Goal: Task Accomplishment & Management: Use online tool/utility

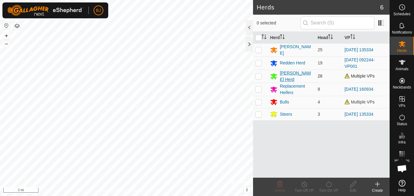
click at [283, 74] on div "[PERSON_NAME] Herd" at bounding box center [296, 76] width 33 height 13
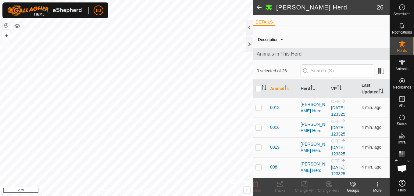
scroll to position [12, 0]
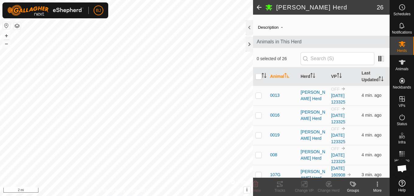
click at [255, 74] on th at bounding box center [260, 76] width 15 height 18
click at [258, 77] on input "checkbox" at bounding box center [259, 77] width 6 height 6
checkbox input "true"
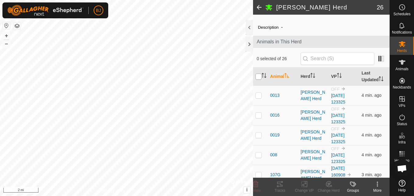
checkbox input "true"
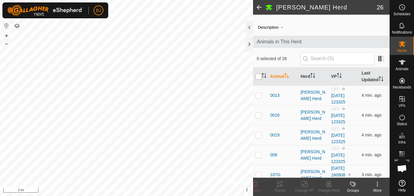
checkbox input "true"
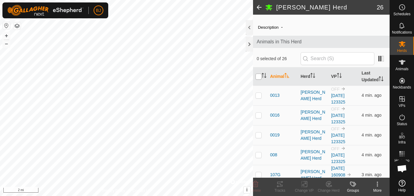
checkbox input "true"
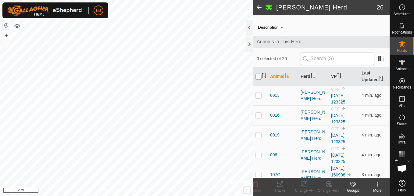
checkbox input "true"
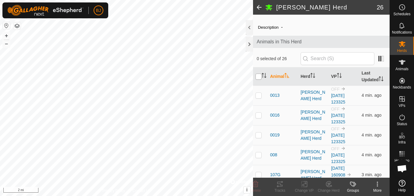
checkbox input "true"
click at [306, 187] on icon at bounding box center [306, 183] width 3 height 5
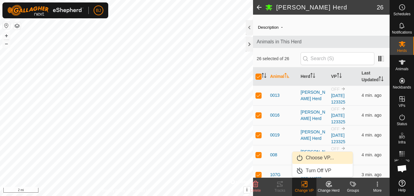
click at [314, 158] on link "Choose VP..." at bounding box center [323, 158] width 60 height 12
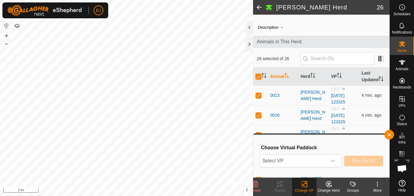
click at [314, 158] on span "Select VP" at bounding box center [293, 161] width 67 height 12
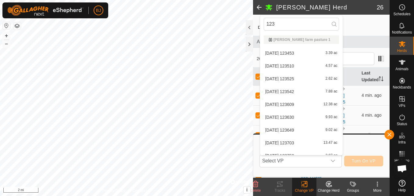
type input "1233"
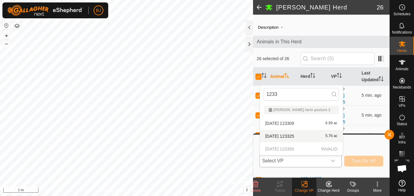
type input "1233"
click at [289, 138] on li "2025-08-27 123325 5.76 ac" at bounding box center [301, 136] width 83 height 12
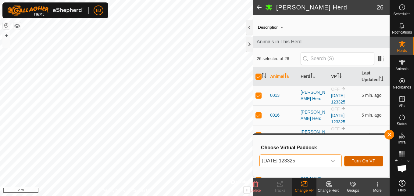
click at [366, 162] on span "Turn On VP" at bounding box center [364, 160] width 24 height 5
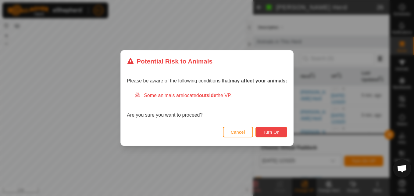
click at [269, 132] on span "Turn On" at bounding box center [271, 132] width 16 height 5
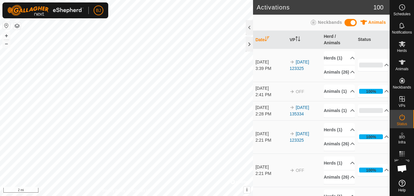
click at [6, 32] on div "+ –" at bounding box center [6, 40] width 8 height 16
click at [6, 35] on button "+" at bounding box center [6, 35] width 7 height 7
click at [9, 35] on button "+" at bounding box center [6, 35] width 7 height 7
click at [6, 35] on button "+" at bounding box center [6, 35] width 7 height 7
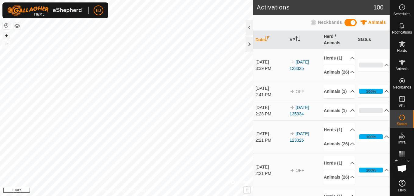
click at [5, 37] on button "+" at bounding box center [6, 35] width 7 height 7
click at [8, 36] on button "+" at bounding box center [6, 35] width 7 height 7
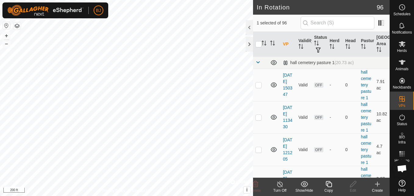
click at [279, 184] on icon at bounding box center [280, 183] width 8 height 7
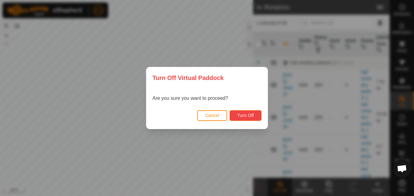
click at [239, 117] on span "Turn Off" at bounding box center [245, 115] width 17 height 5
